Goal: Task Accomplishment & Management: Use online tool/utility

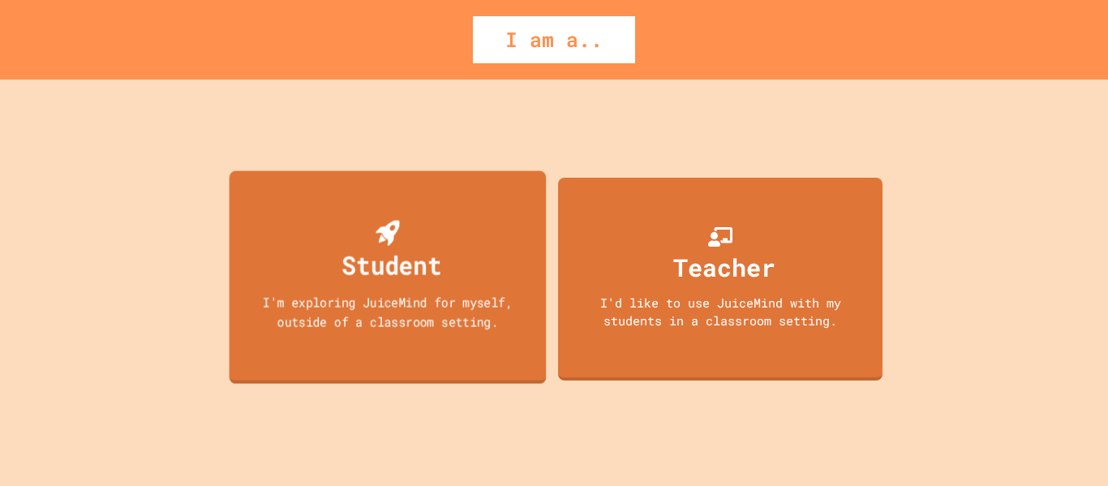
click at [439, 359] on div "Student I'm exploring JuiceMind for myself, outside of a classroom setting." at bounding box center [388, 276] width 317 height 213
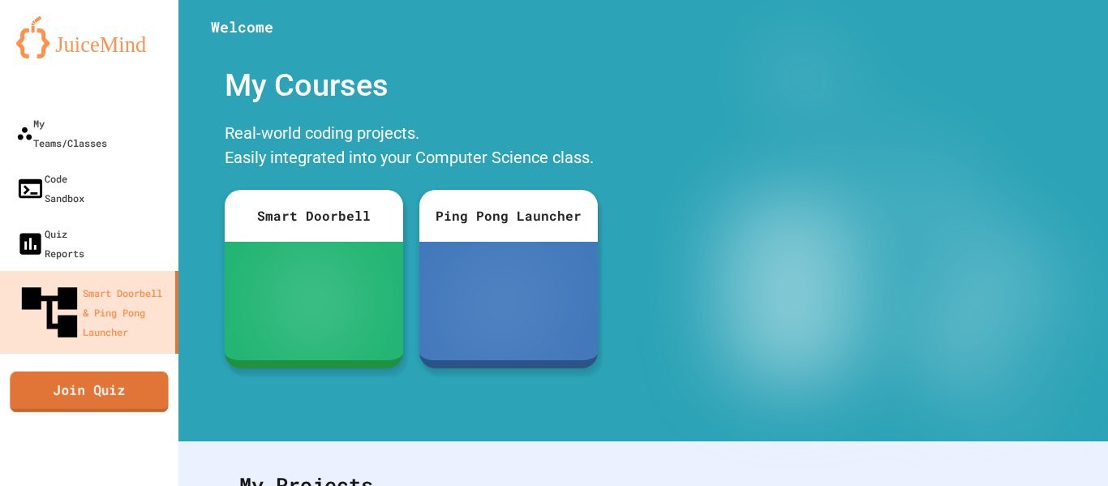
click at [92, 371] on link "Join Quiz" at bounding box center [89, 391] width 158 height 41
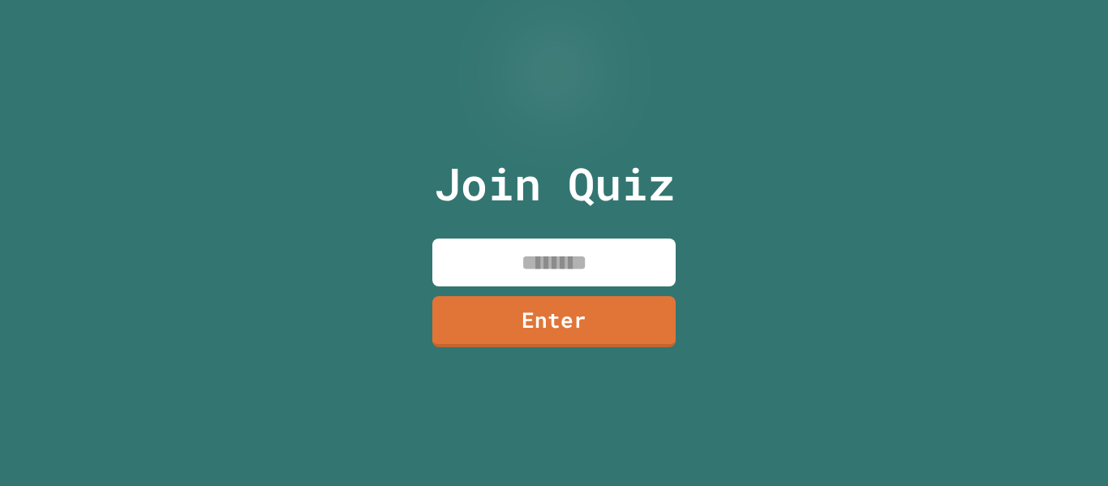
click at [520, 266] on input at bounding box center [553, 262] width 243 height 48
type input "********"
click at [512, 319] on link "Enter" at bounding box center [554, 320] width 240 height 54
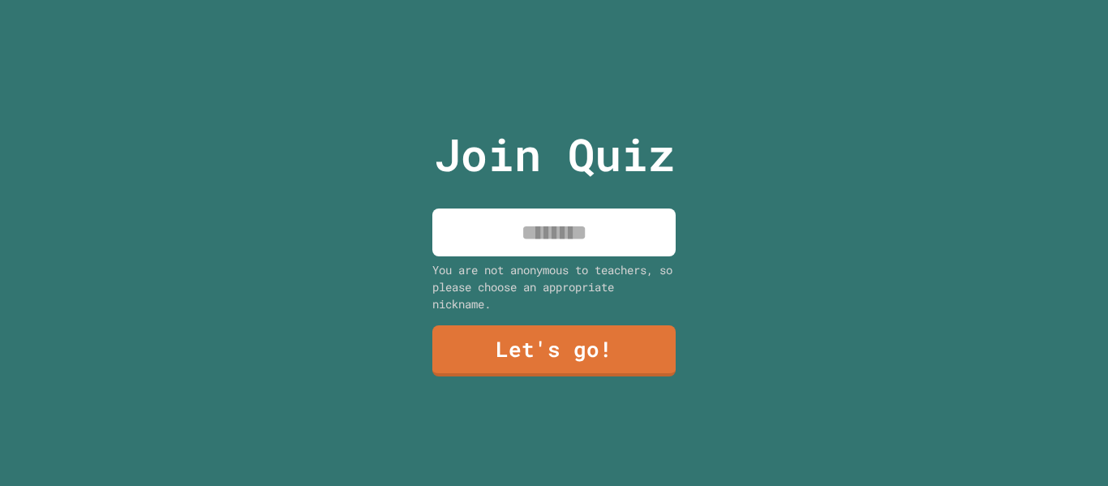
click at [581, 230] on input at bounding box center [553, 232] width 243 height 48
type input "*"
type input "***"
click at [553, 350] on link "Let's go!" at bounding box center [553, 350] width 243 height 54
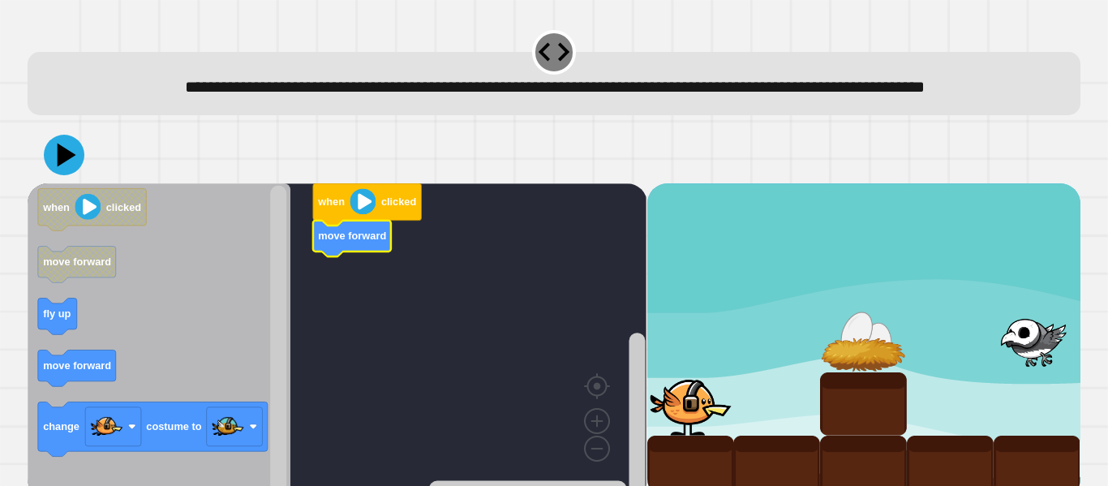
click at [264, 307] on icon "Blockly Workspace" at bounding box center [159, 340] width 263 height 315
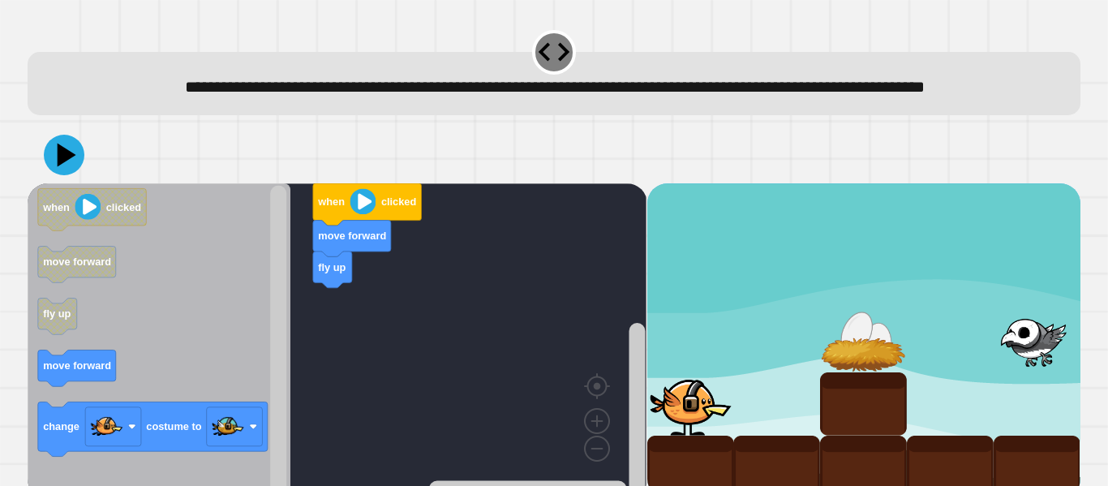
click at [272, 343] on div "when clicked move forward fly up when clicked move forward fly up move forward …" at bounding box center [337, 340] width 619 height 315
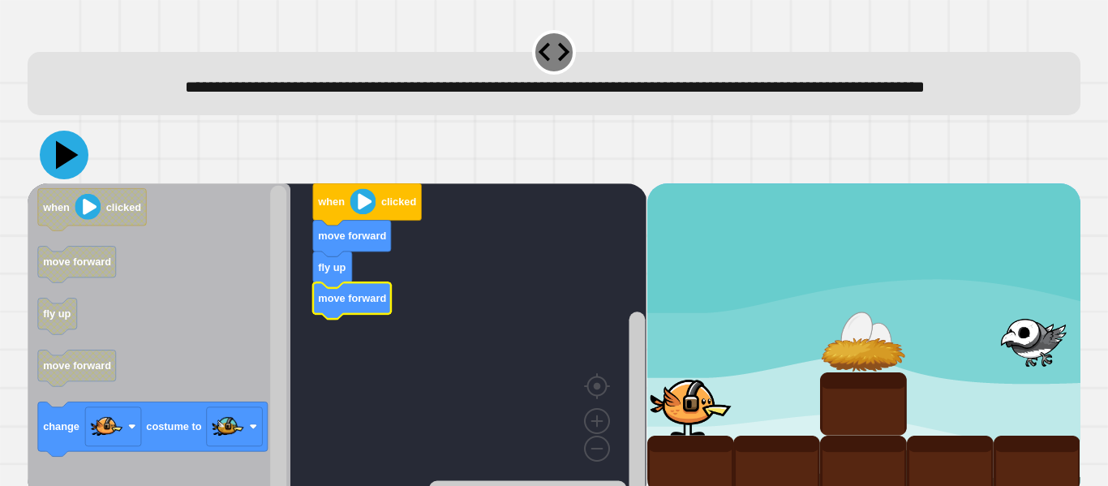
click at [58, 170] on icon at bounding box center [67, 155] width 23 height 28
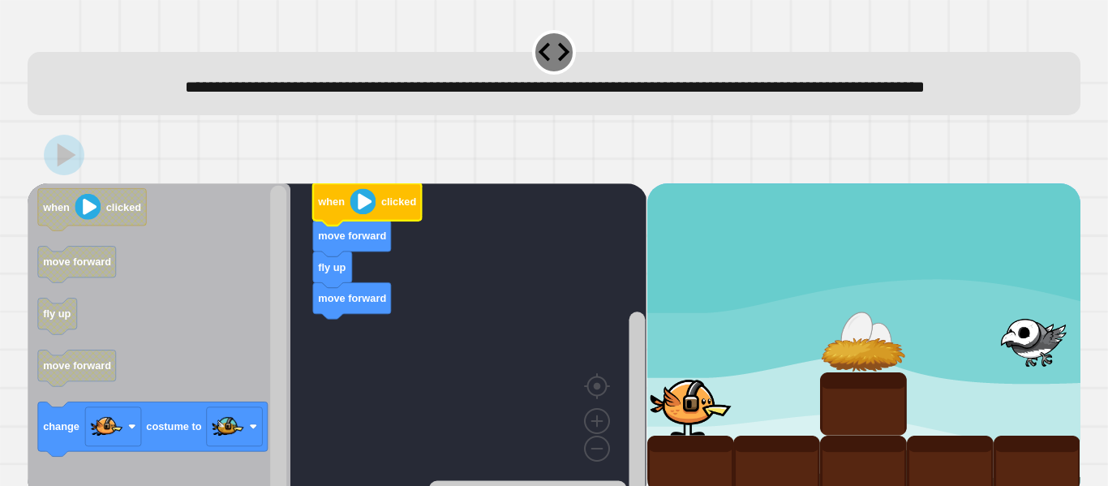
click at [367, 214] on image "Blockly Workspace" at bounding box center [363, 201] width 26 height 26
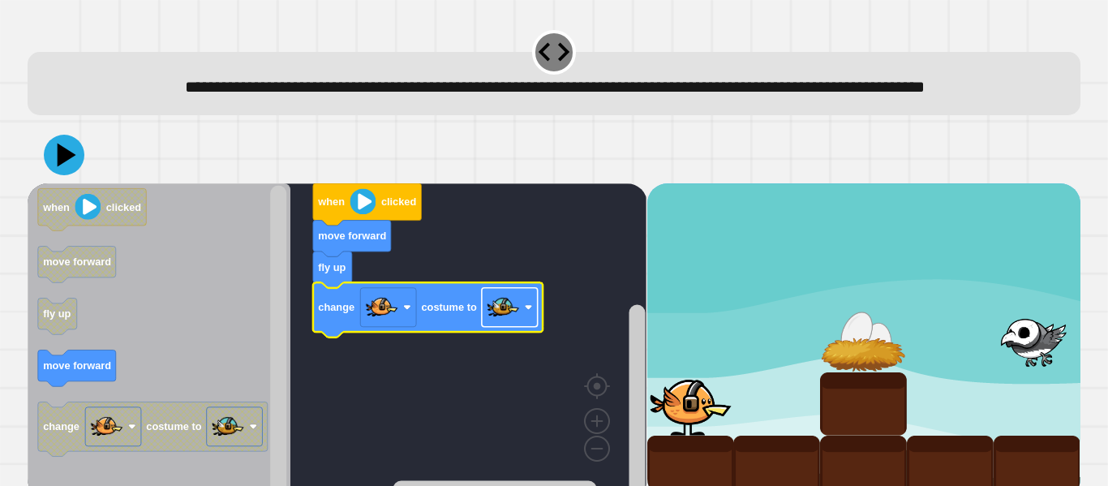
click at [509, 324] on image "Blockly Workspace" at bounding box center [503, 307] width 32 height 32
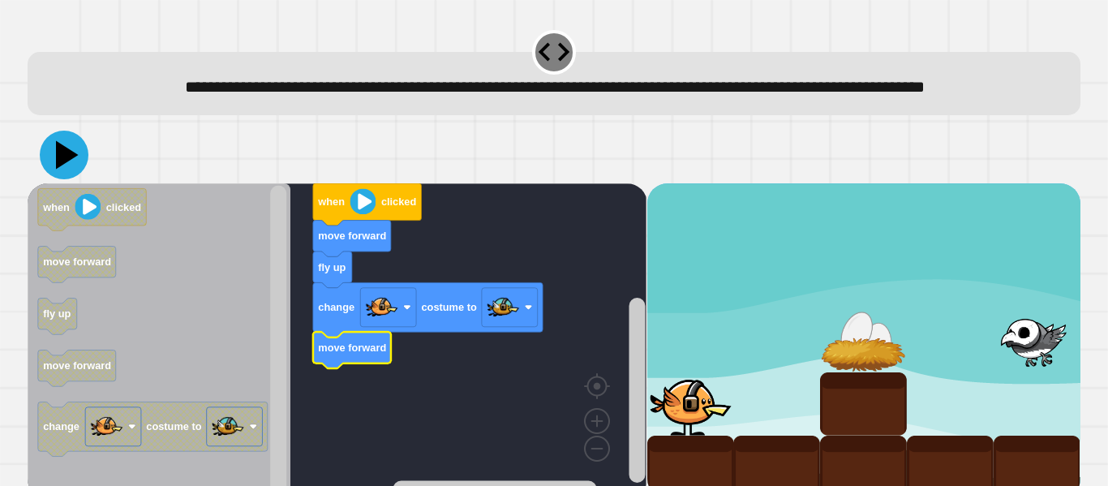
click at [71, 170] on icon at bounding box center [67, 155] width 23 height 28
click at [376, 224] on icon "Blockly Workspace" at bounding box center [367, 204] width 109 height 42
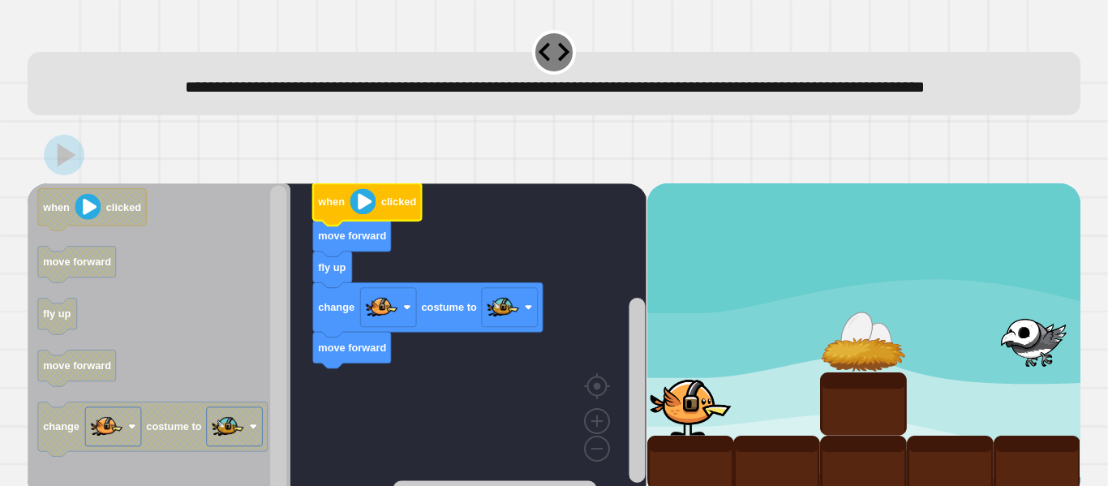
click at [367, 214] on image "Blockly Workspace" at bounding box center [363, 201] width 26 height 26
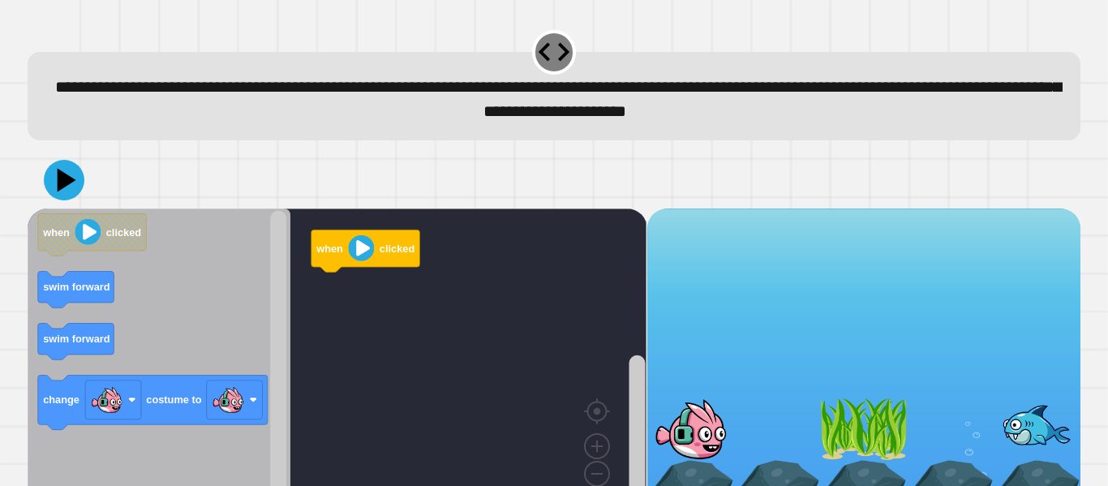
scroll to position [45, 0]
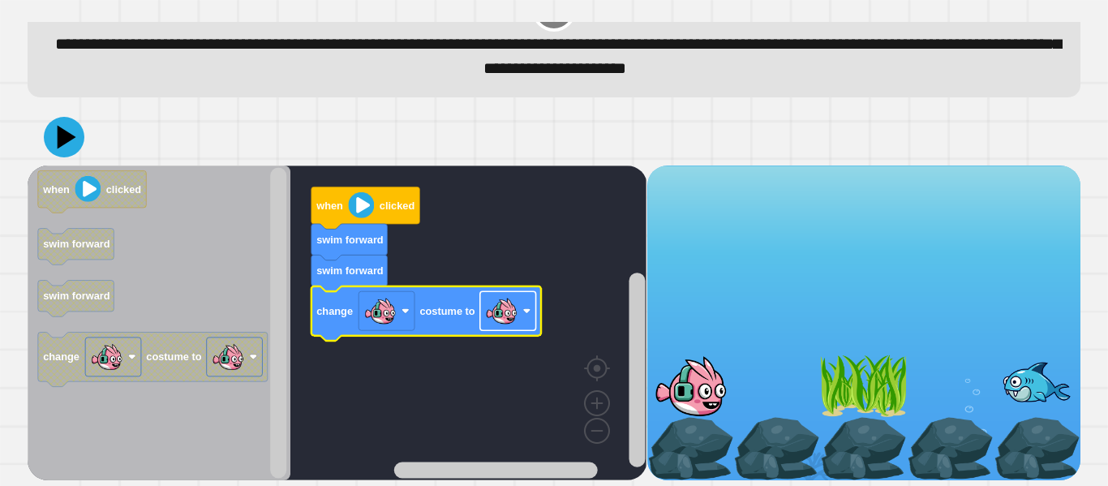
click at [492, 312] on image "Blockly Workspace" at bounding box center [501, 310] width 32 height 32
click at [520, 320] on rect "Blockly Workspace" at bounding box center [508, 310] width 56 height 39
click at [58, 150] on icon at bounding box center [64, 137] width 49 height 49
click at [353, 200] on image "Blockly Workspace" at bounding box center [362, 205] width 26 height 26
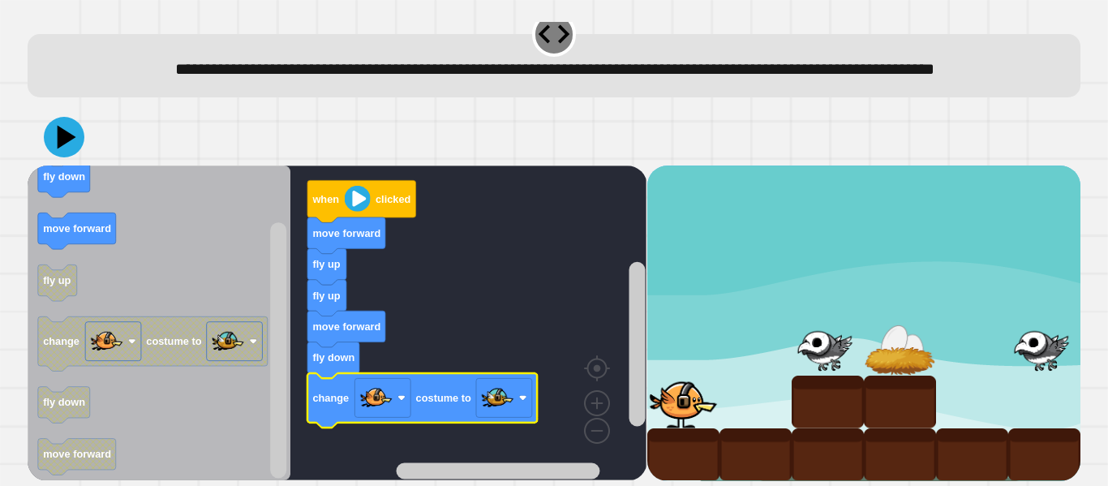
click at [87, 132] on div at bounding box center [554, 137] width 1053 height 57
click at [66, 135] on icon at bounding box center [67, 137] width 23 height 28
click at [358, 193] on image "Blockly Workspace" at bounding box center [358, 199] width 26 height 26
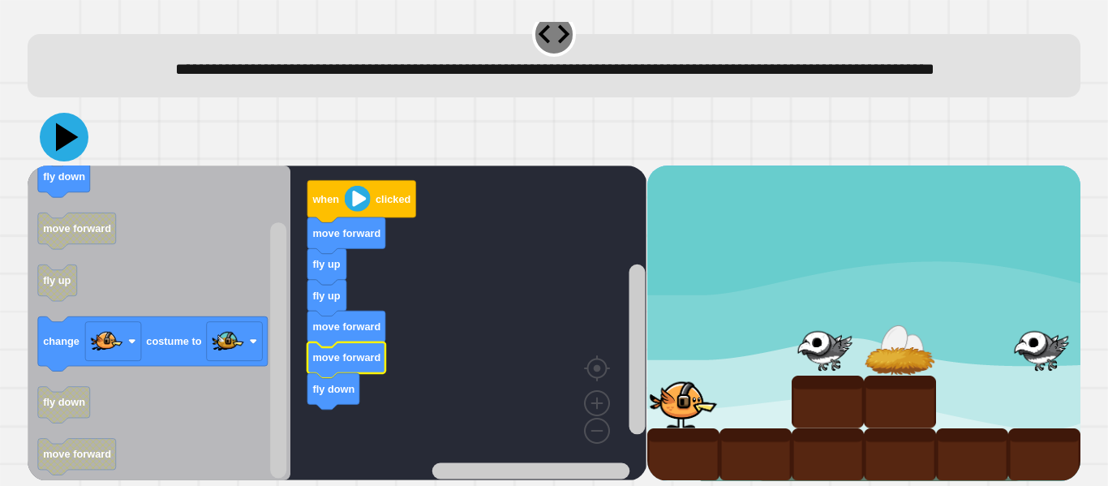
click at [79, 144] on icon at bounding box center [64, 137] width 49 height 49
click at [354, 204] on image "Blockly Workspace" at bounding box center [358, 199] width 26 height 26
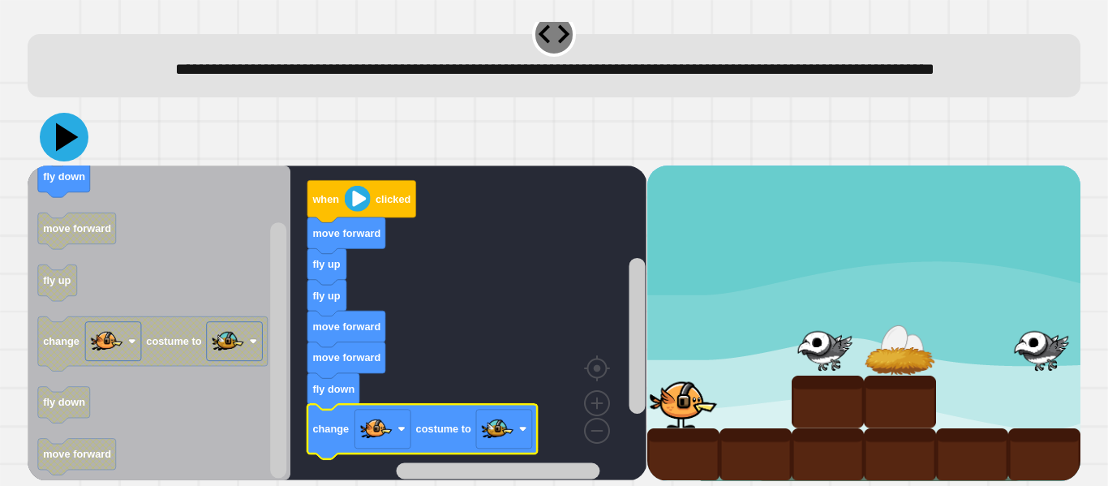
click at [58, 143] on icon at bounding box center [67, 137] width 23 height 28
click at [366, 196] on image "Blockly Workspace" at bounding box center [358, 199] width 26 height 26
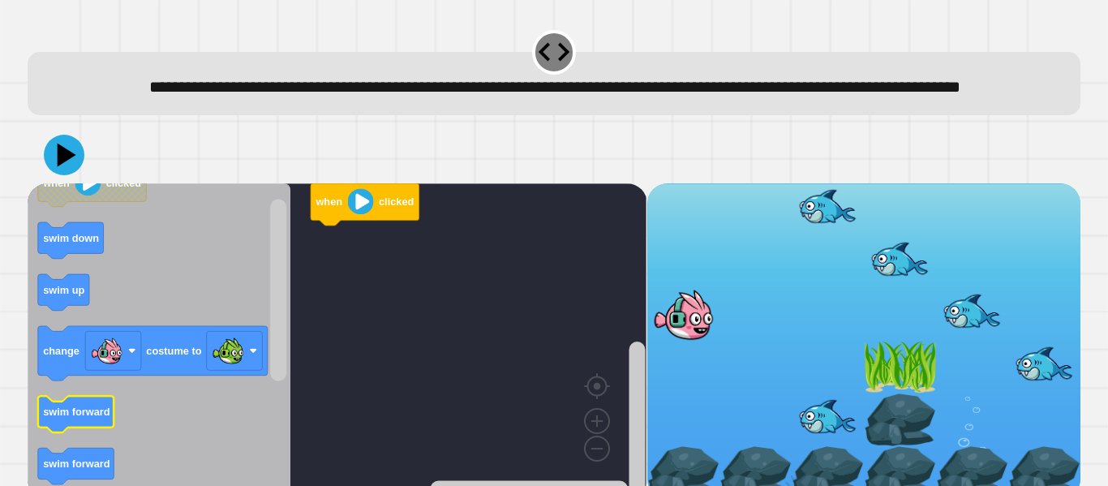
click at [46, 418] on text "swim forward" at bounding box center [76, 412] width 67 height 12
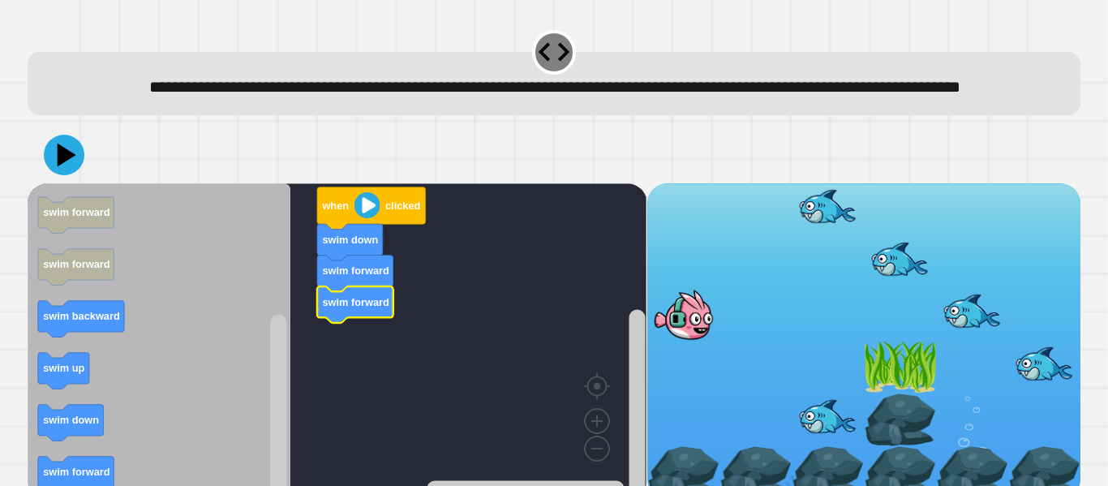
click at [424, 431] on rect "Blockly Workspace" at bounding box center [337, 340] width 619 height 315
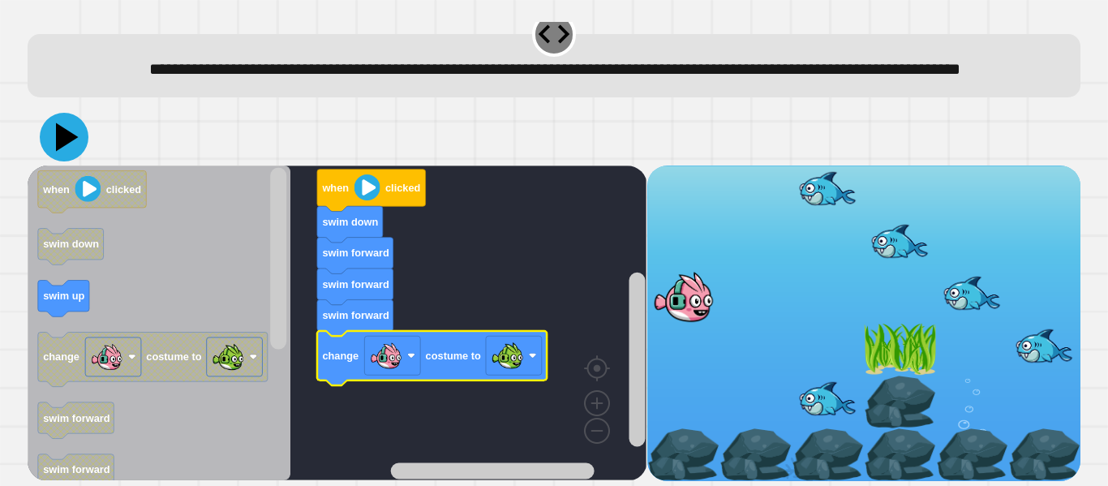
click at [60, 141] on icon at bounding box center [67, 137] width 23 height 28
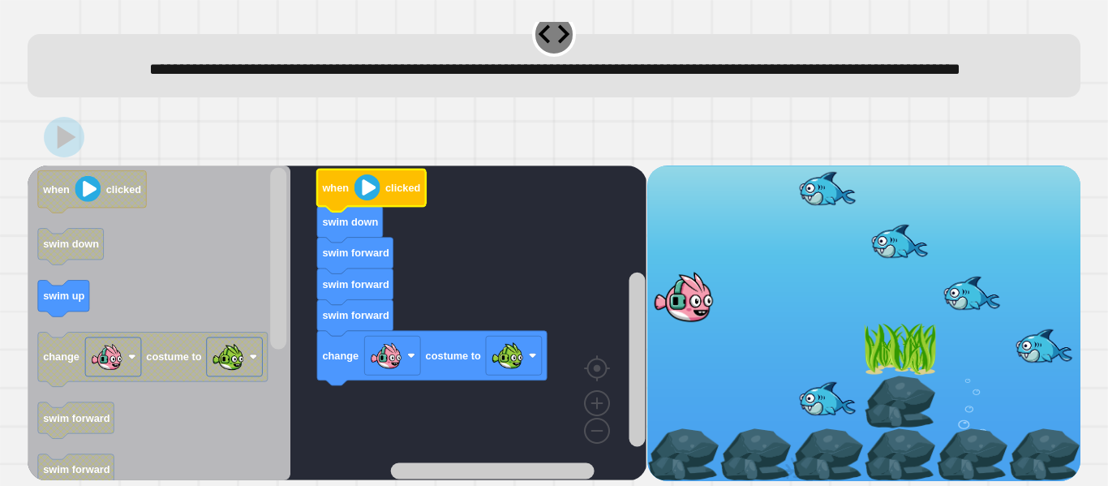
click at [362, 187] on image "Blockly Workspace" at bounding box center [367, 187] width 26 height 26
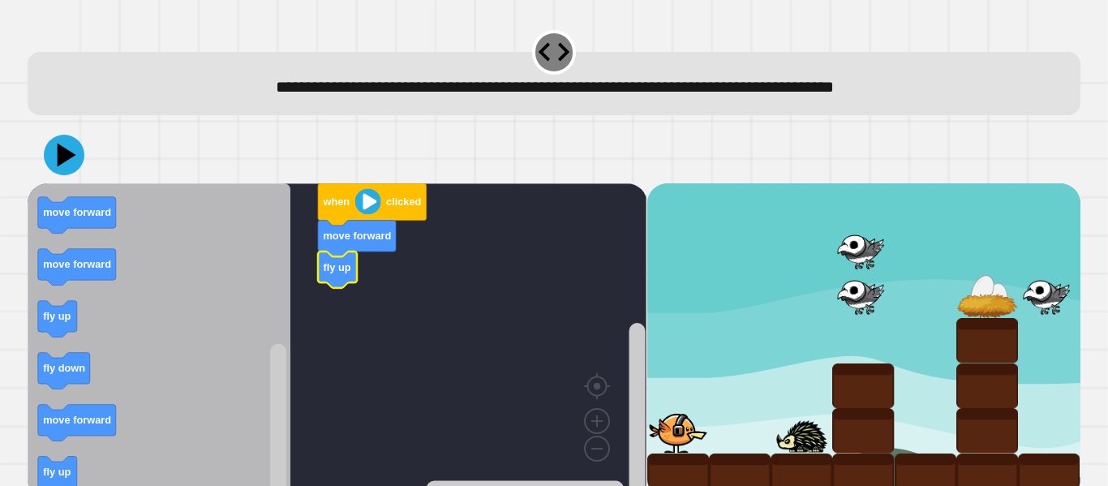
scroll to position [19, 0]
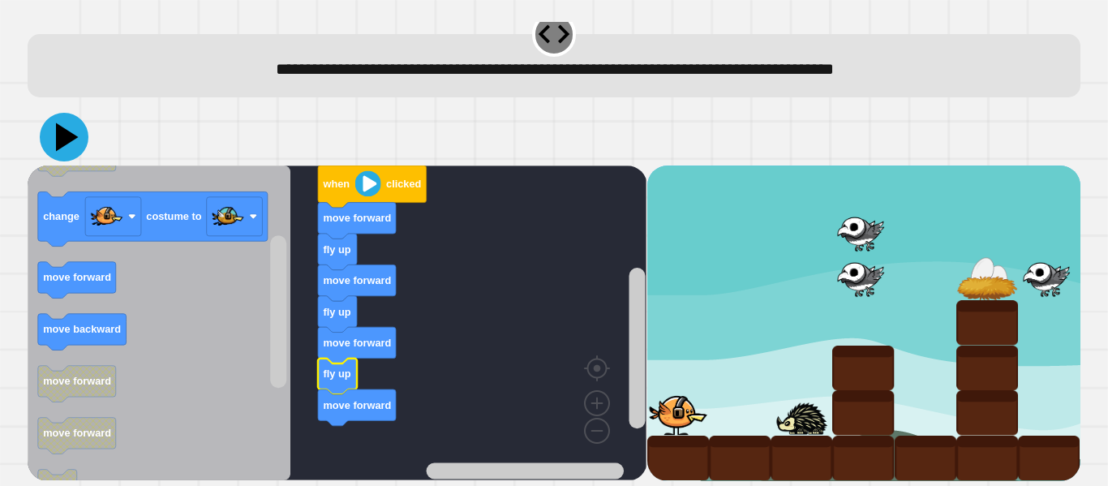
click at [75, 130] on icon at bounding box center [64, 137] width 49 height 49
click at [367, 186] on image "Blockly Workspace" at bounding box center [368, 183] width 26 height 26
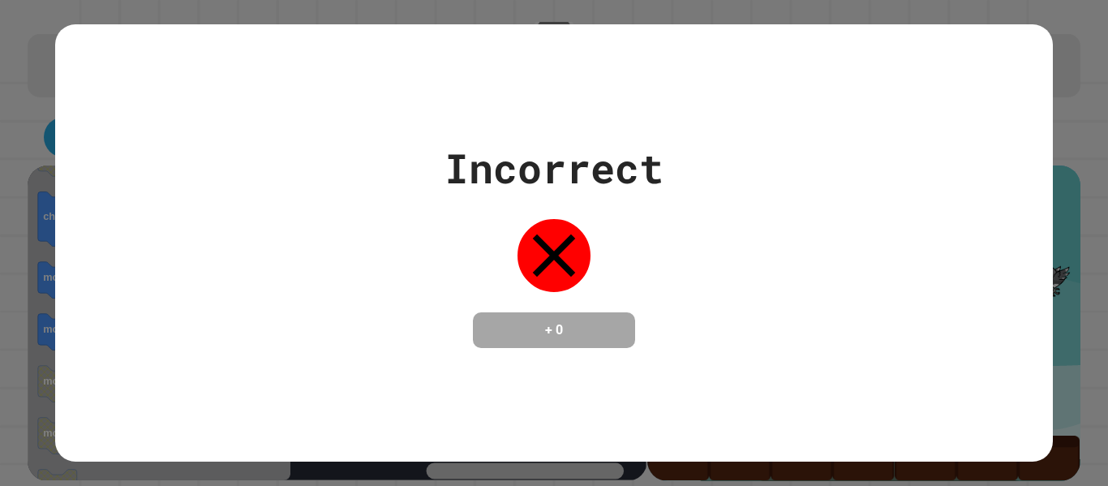
click at [367, 186] on div "Incorrect + 0" at bounding box center [553, 243] width 997 height 210
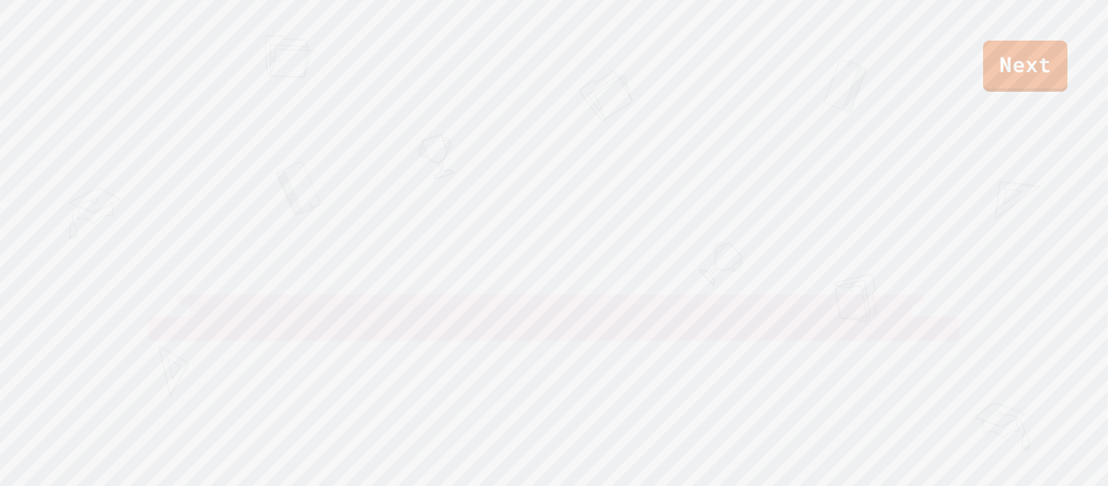
click at [367, 186] on div "Next [PERSON_NAME]'ĚR [PERSON_NAME] View leaderboard" at bounding box center [554, 243] width 1108 height 486
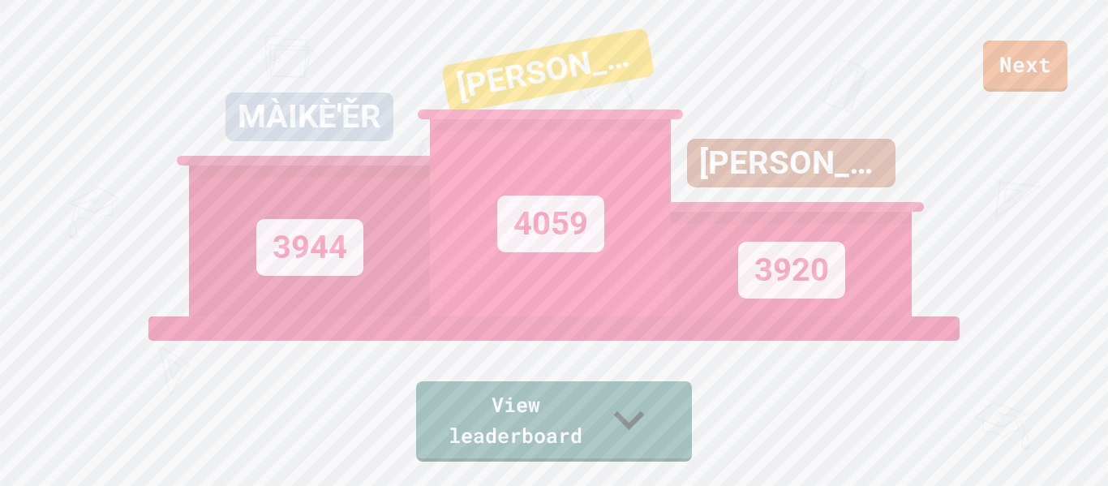
click at [1032, 68] on link "Next" at bounding box center [1025, 66] width 84 height 51
